Goal: Task Accomplishment & Management: Complete application form

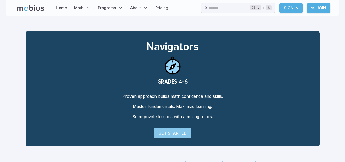
click at [170, 130] on p "Get Started" at bounding box center [172, 133] width 28 height 6
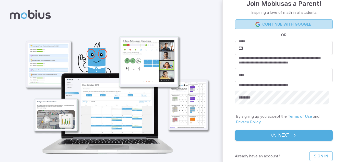
click at [301, 26] on link "Continue with Google" at bounding box center [284, 24] width 98 height 10
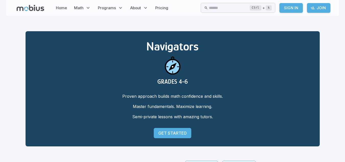
click at [177, 133] on p "Get Started" at bounding box center [172, 133] width 28 height 6
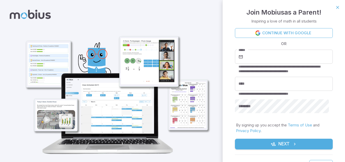
click at [177, 133] on img at bounding box center [115, 86] width 198 height 145
click at [294, 80] on input "****" at bounding box center [284, 84] width 98 height 14
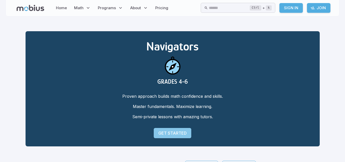
click at [176, 131] on p "Get Started" at bounding box center [172, 133] width 28 height 6
